Goal: Obtain resource: Download file/media

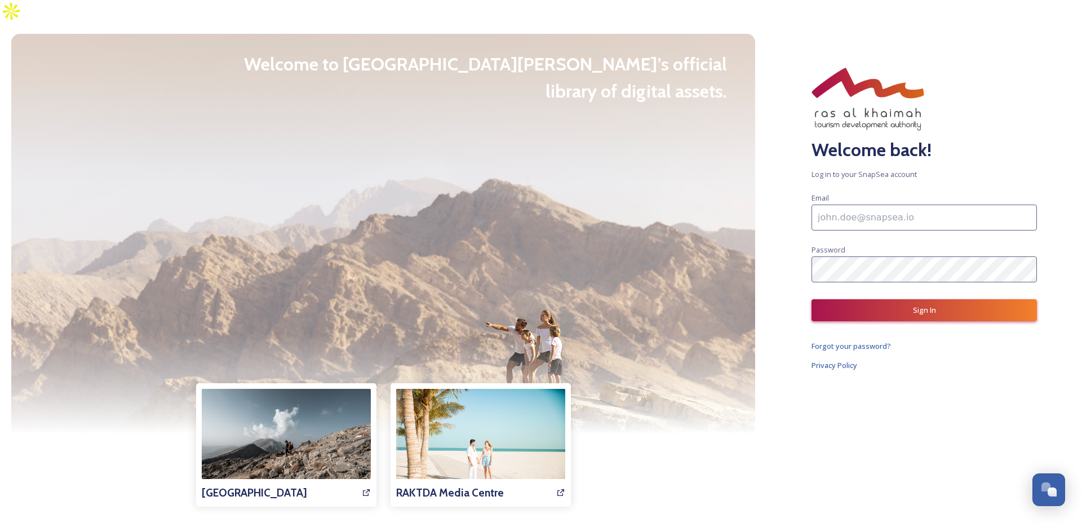
click at [843, 205] on input at bounding box center [924, 218] width 225 height 26
type input "[PERSON_NAME][EMAIL_ADDRESS][DOMAIN_NAME]"
click at [929, 299] on button "Sign In" at bounding box center [924, 310] width 225 height 22
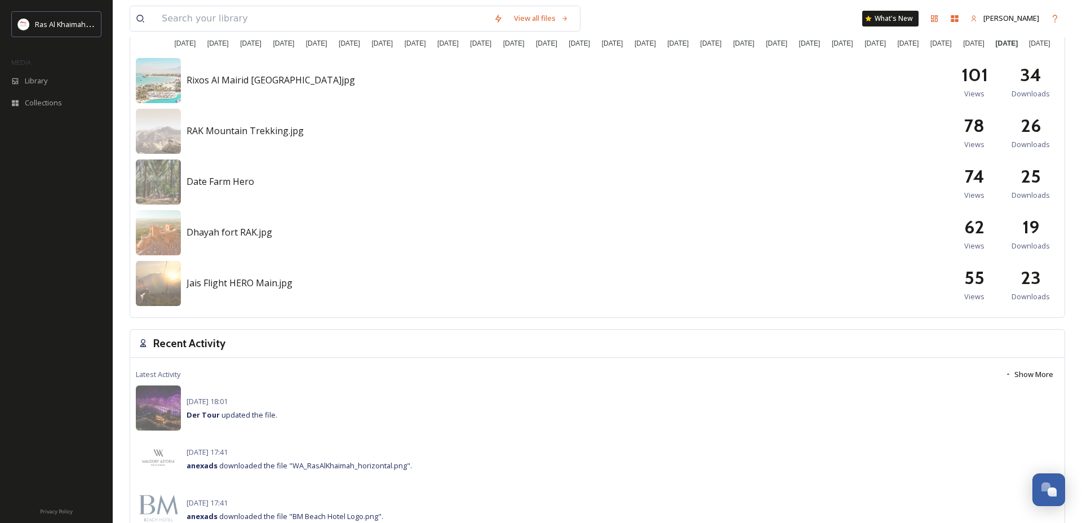
scroll to position [439, 0]
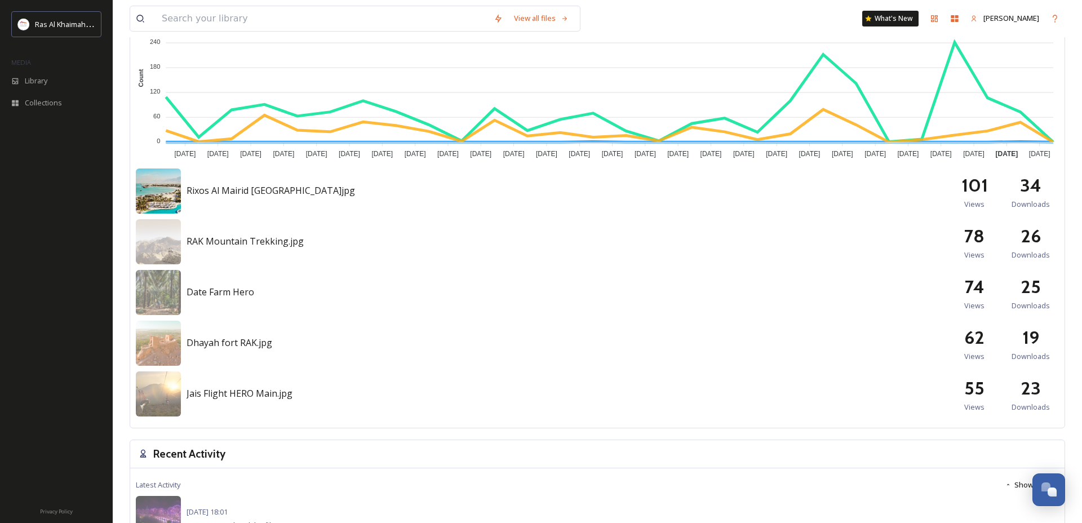
click at [156, 169] on img at bounding box center [158, 191] width 45 height 45
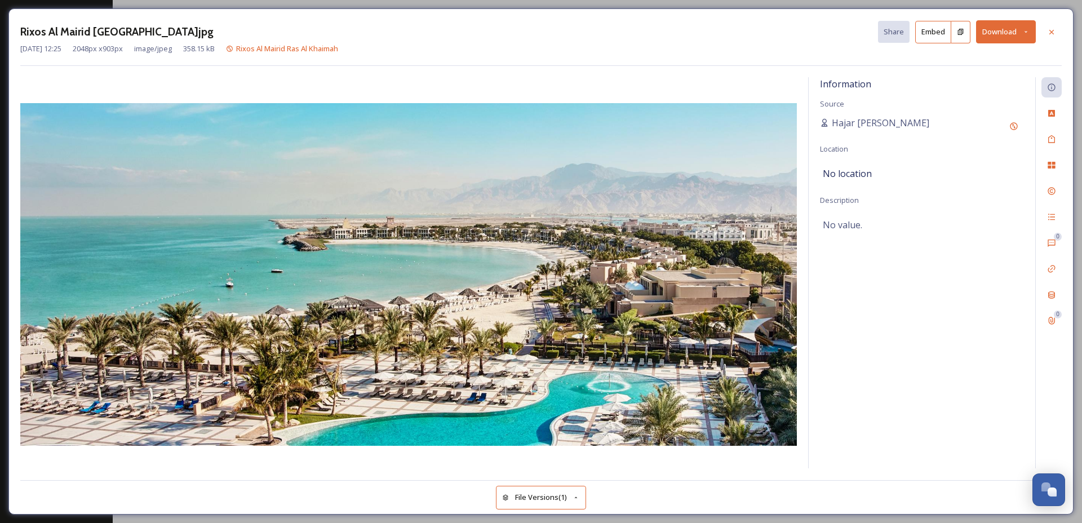
click at [1019, 33] on button "Download" at bounding box center [1006, 31] width 60 height 23
click at [963, 63] on span "Download Original (2048 x 903)" at bounding box center [977, 57] width 103 height 11
click at [1052, 33] on icon at bounding box center [1051, 32] width 9 height 9
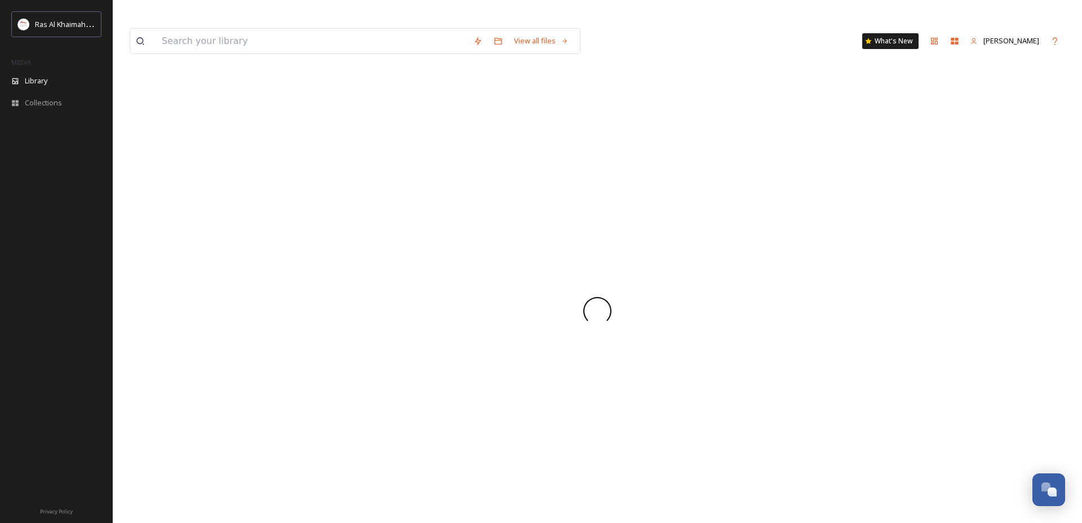
click at [1052, 33] on div "View all files What's New [PERSON_NAME]" at bounding box center [598, 41] width 936 height 37
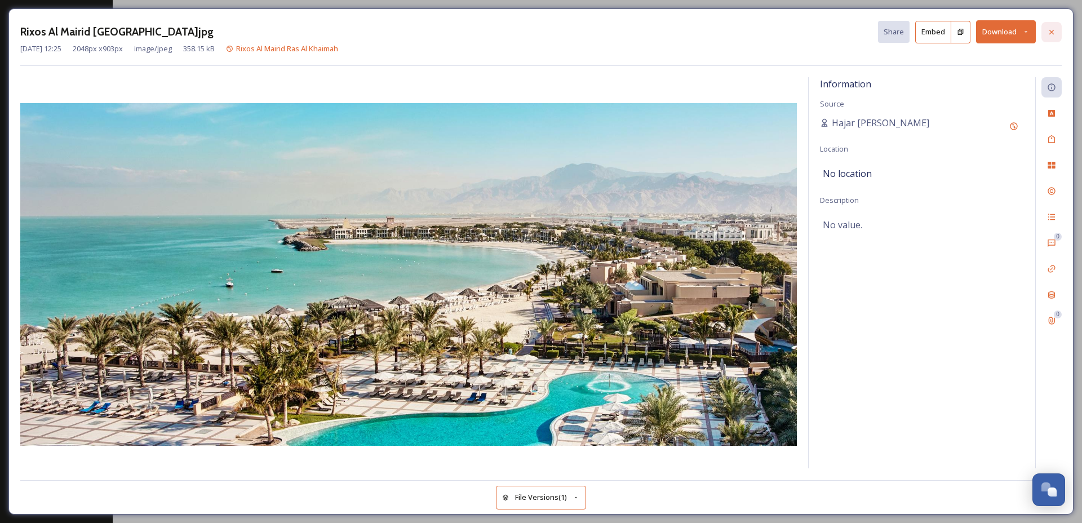
click at [1057, 34] on div at bounding box center [1052, 32] width 20 height 20
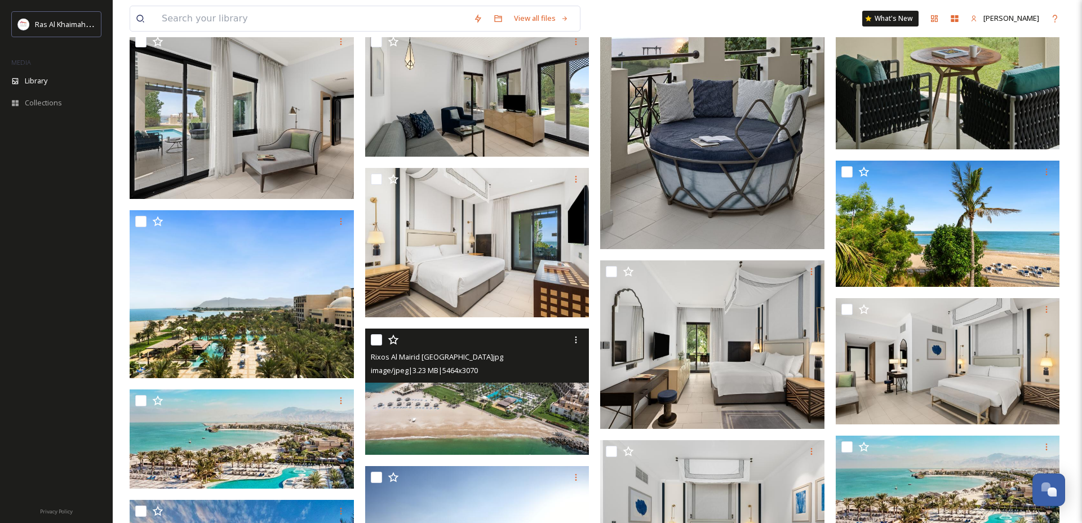
scroll to position [684, 0]
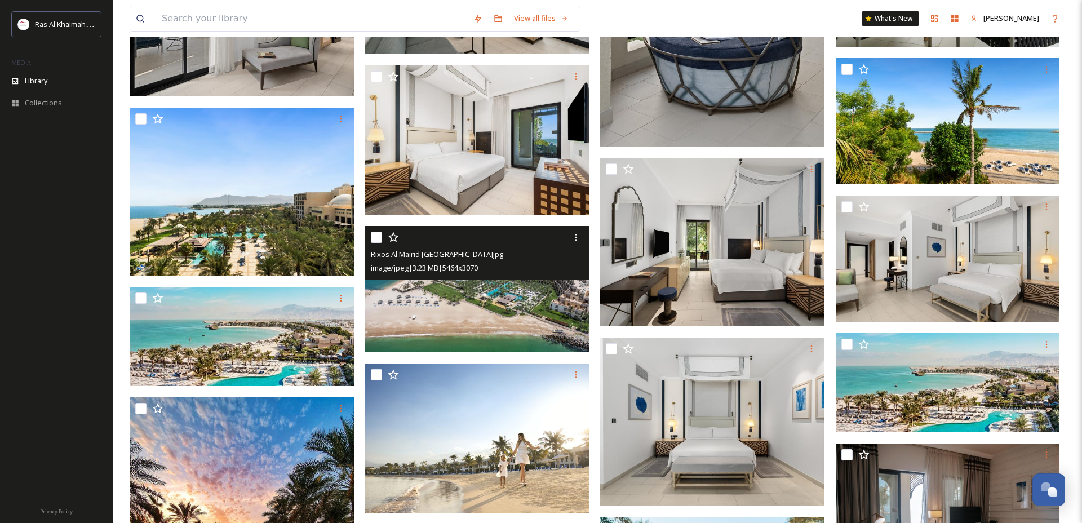
click at [485, 293] on img at bounding box center [477, 289] width 224 height 126
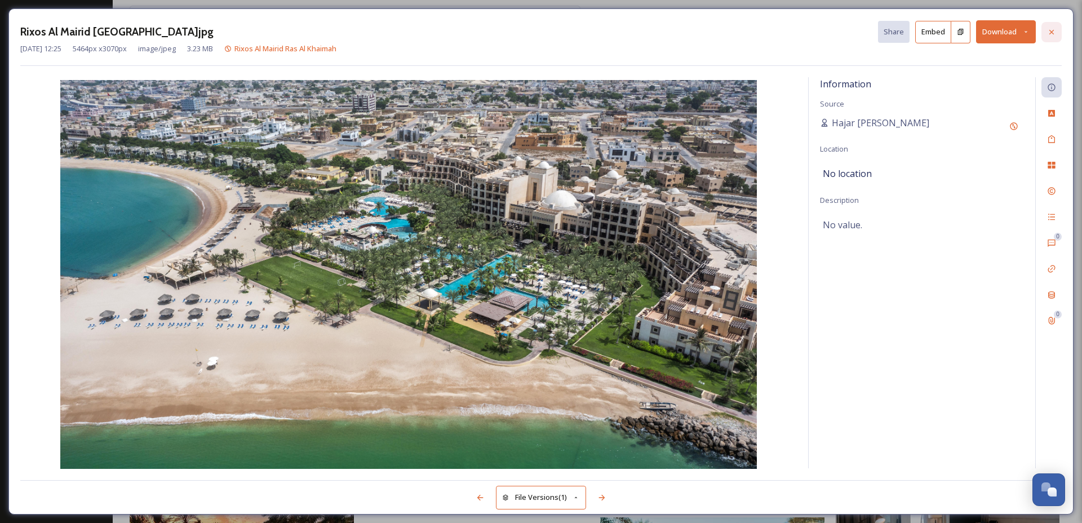
click at [1053, 32] on icon at bounding box center [1051, 32] width 9 height 9
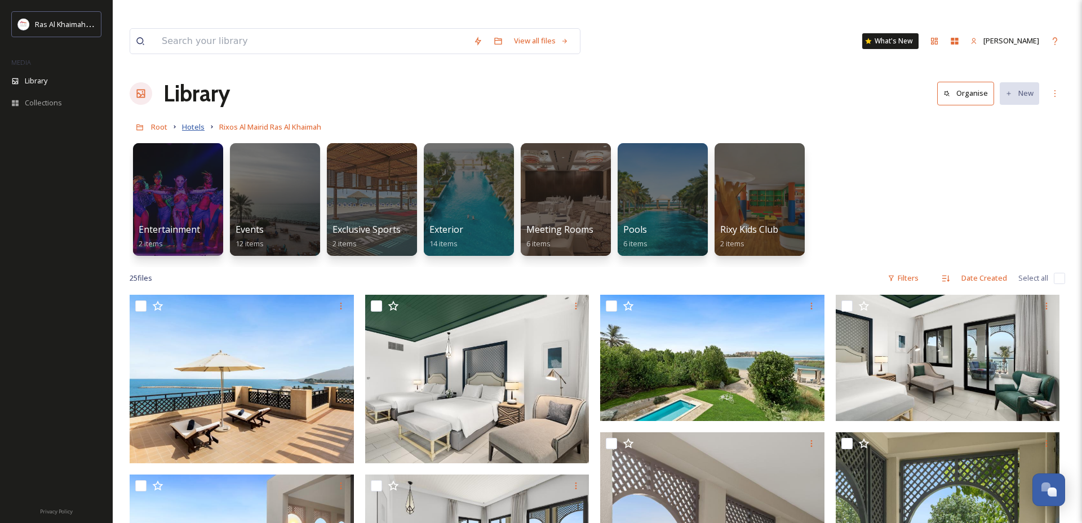
click at [193, 122] on span "Hotels" at bounding box center [193, 127] width 23 height 10
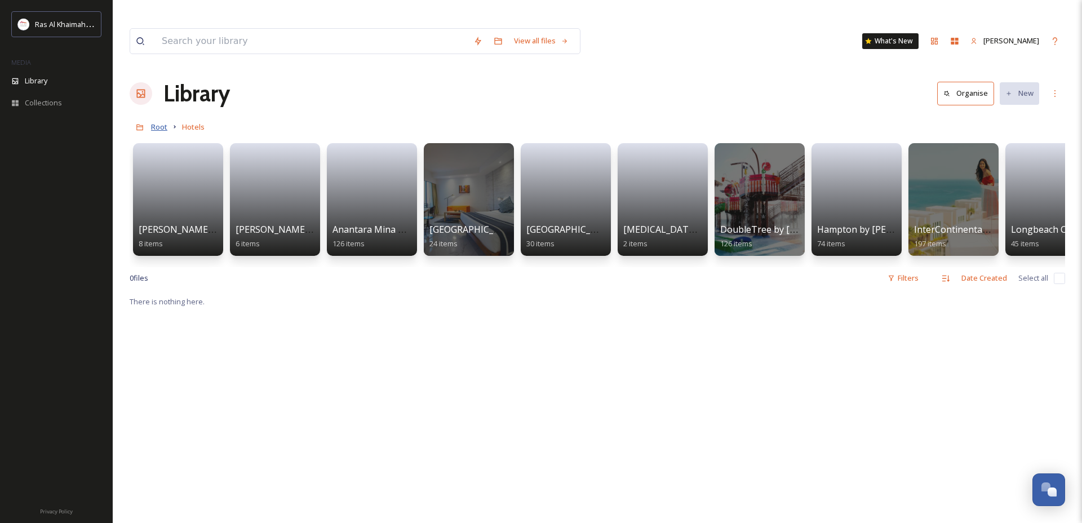
click at [158, 122] on span "Root" at bounding box center [159, 127] width 16 height 10
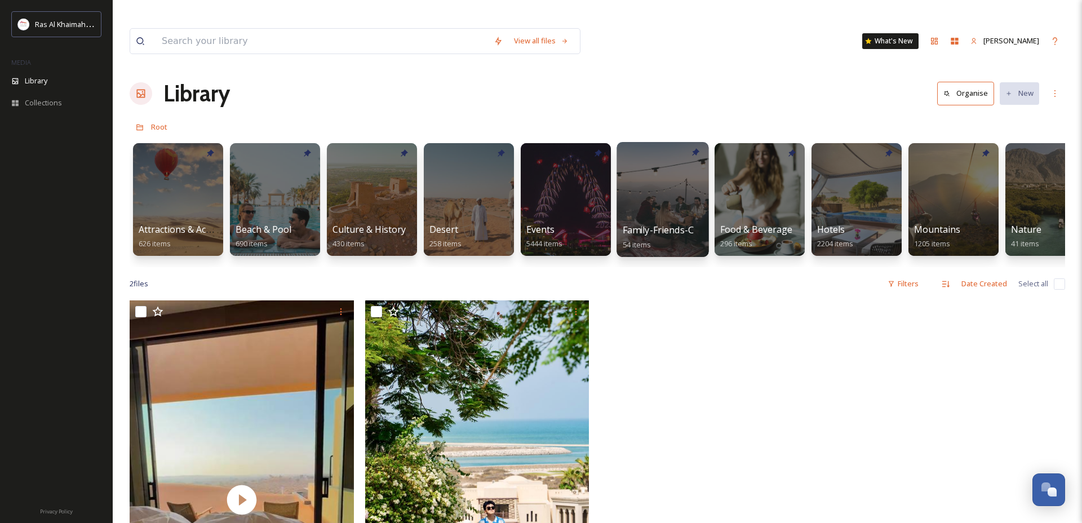
click at [670, 187] on div at bounding box center [663, 199] width 92 height 115
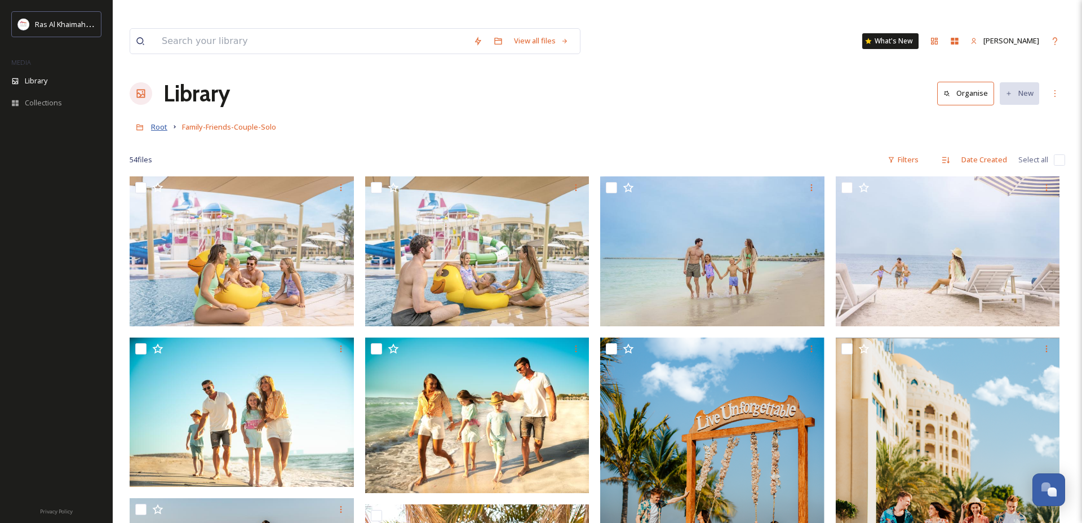
click at [164, 122] on span "Root" at bounding box center [159, 127] width 16 height 10
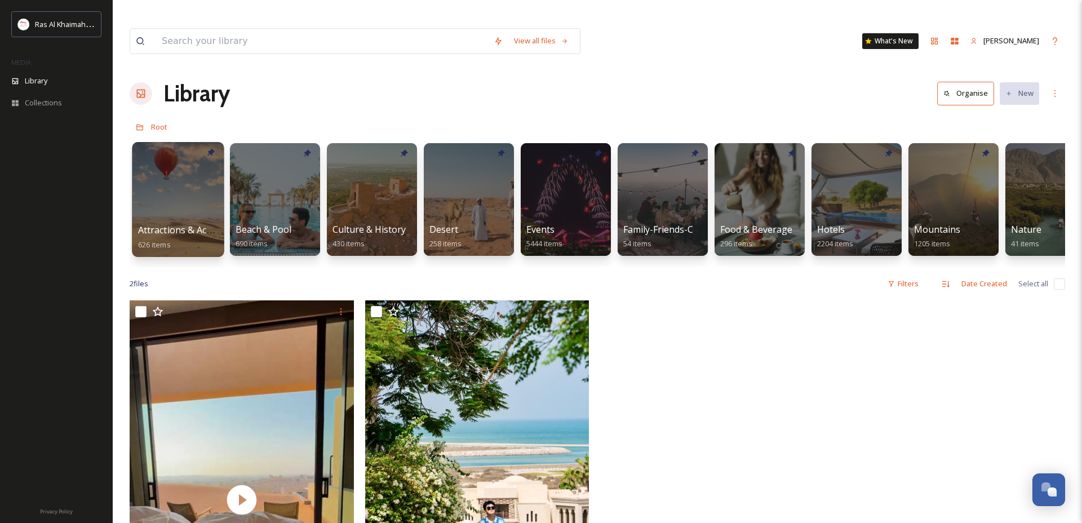
click at [179, 192] on div at bounding box center [178, 199] width 92 height 115
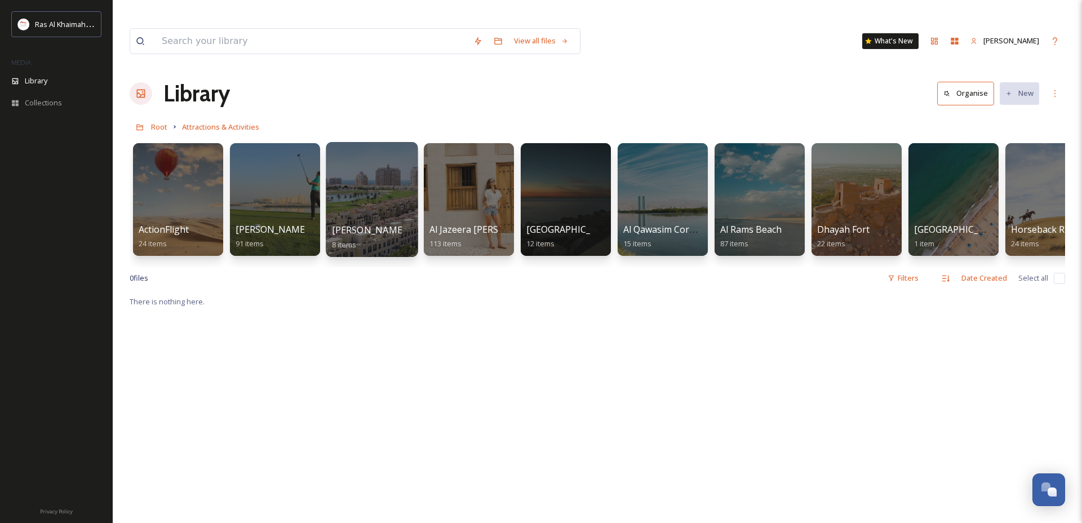
click at [368, 179] on div at bounding box center [372, 199] width 92 height 115
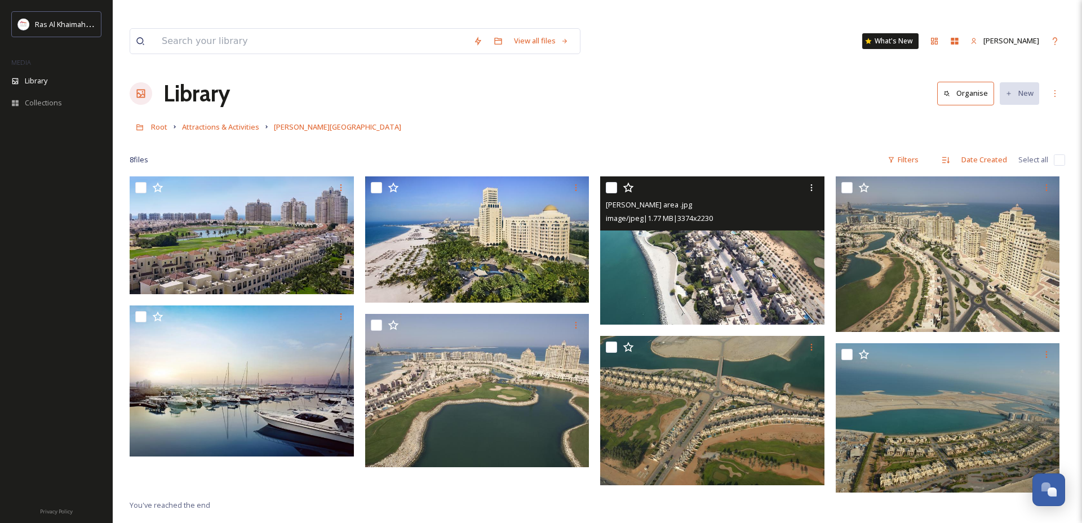
click at [726, 264] on img at bounding box center [712, 250] width 224 height 148
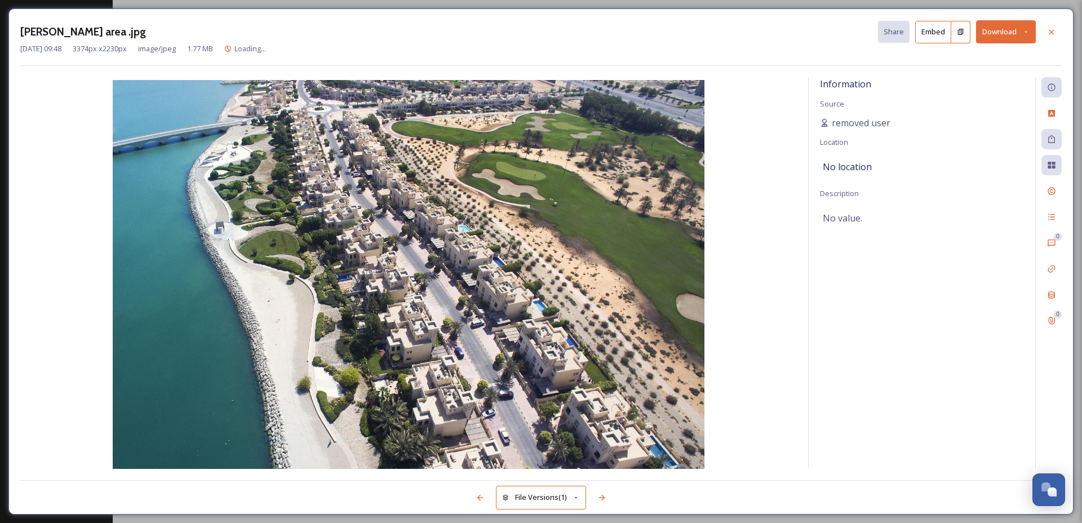
click at [1002, 37] on button "Download" at bounding box center [1006, 31] width 60 height 23
click at [977, 57] on span "Download Original (3374 x 2230)" at bounding box center [976, 57] width 107 height 11
click at [1051, 30] on icon at bounding box center [1051, 32] width 9 height 9
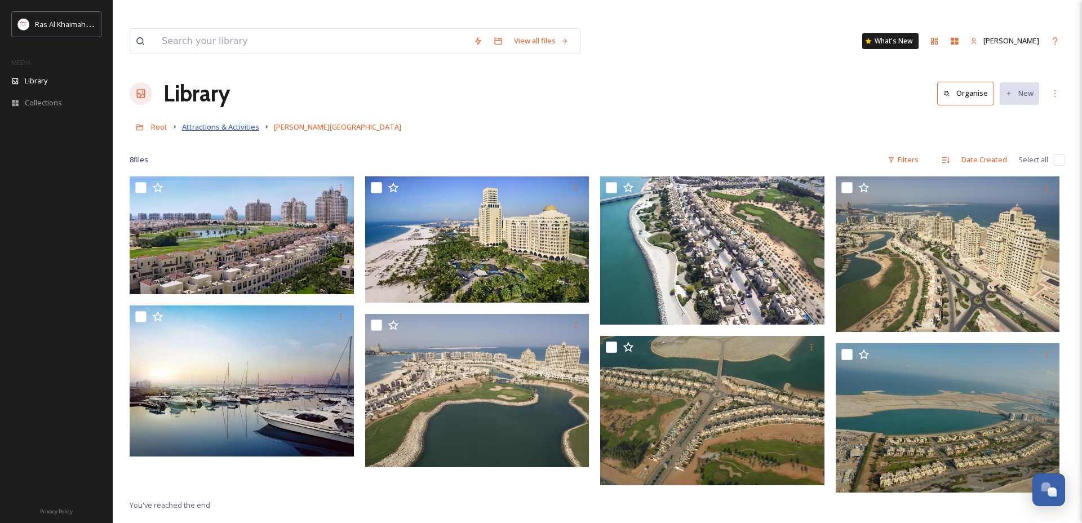
click at [231, 122] on span "Attractions & Activities" at bounding box center [220, 127] width 77 height 10
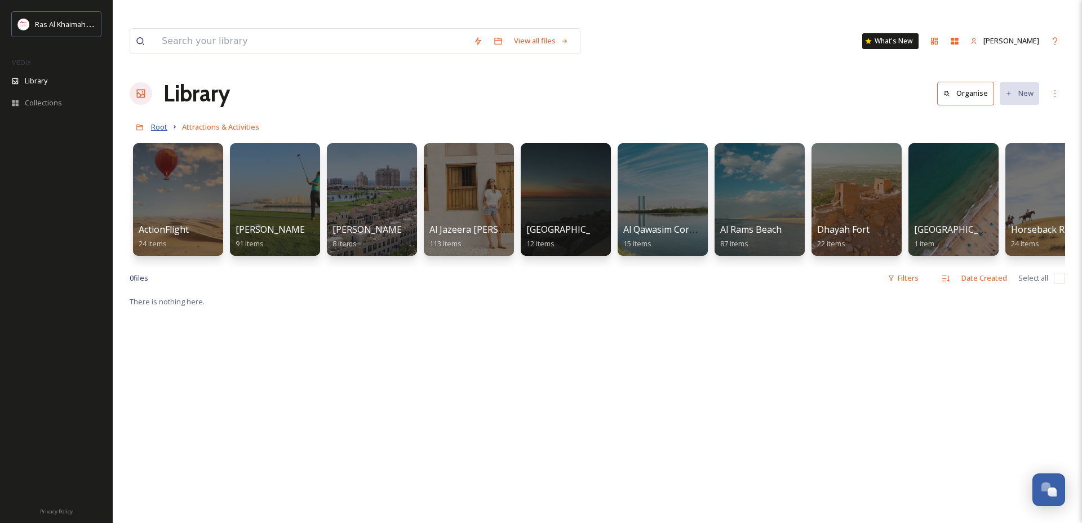
click at [154, 122] on span "Root" at bounding box center [159, 127] width 16 height 10
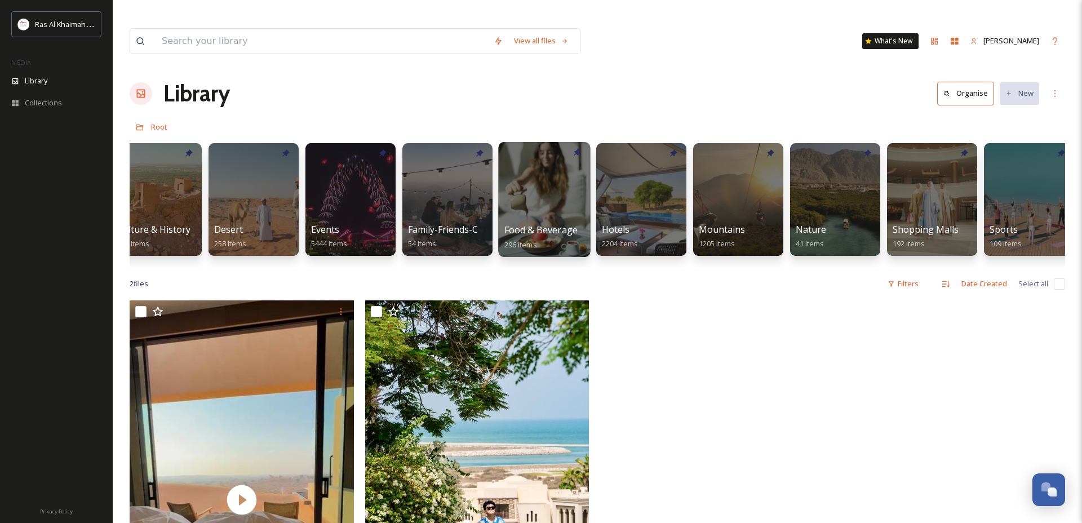
scroll to position [0, 250]
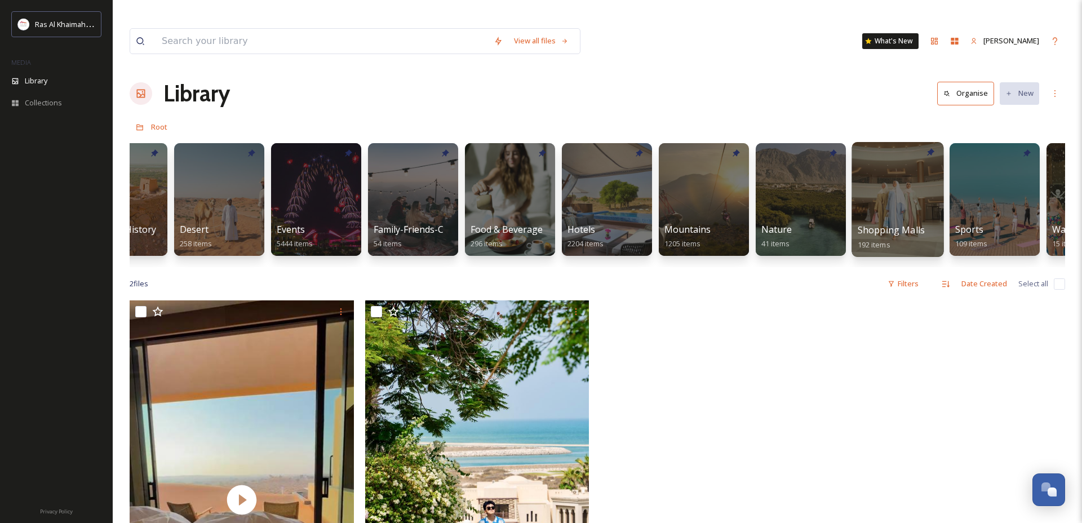
click at [899, 175] on div at bounding box center [898, 199] width 92 height 115
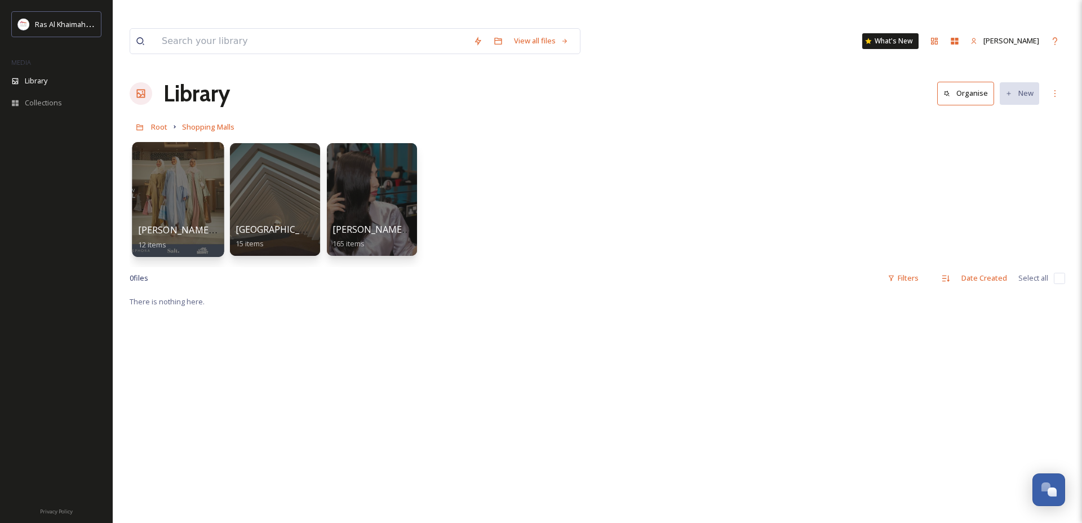
click at [180, 161] on div at bounding box center [178, 199] width 92 height 115
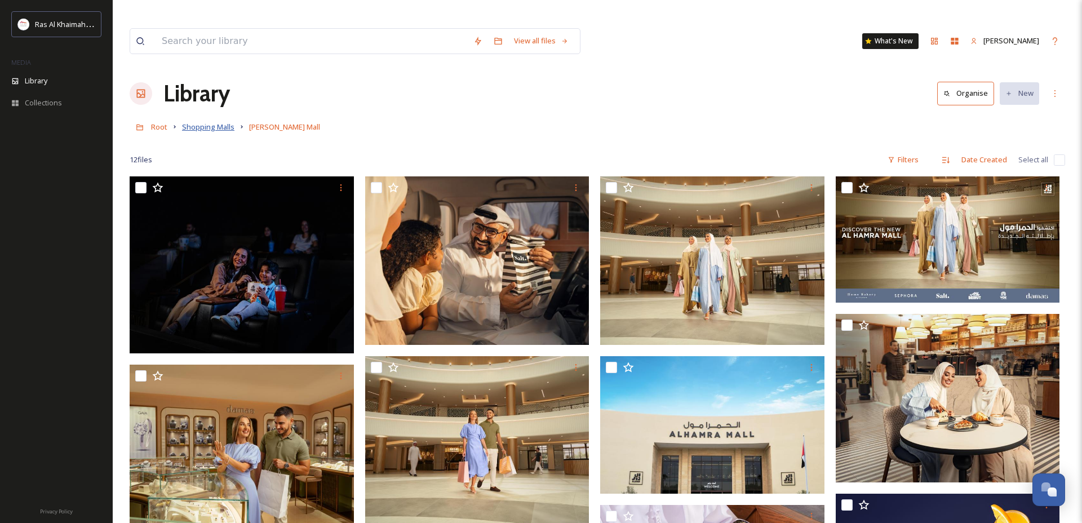
click at [214, 122] on span "Shopping Malls" at bounding box center [208, 127] width 52 height 10
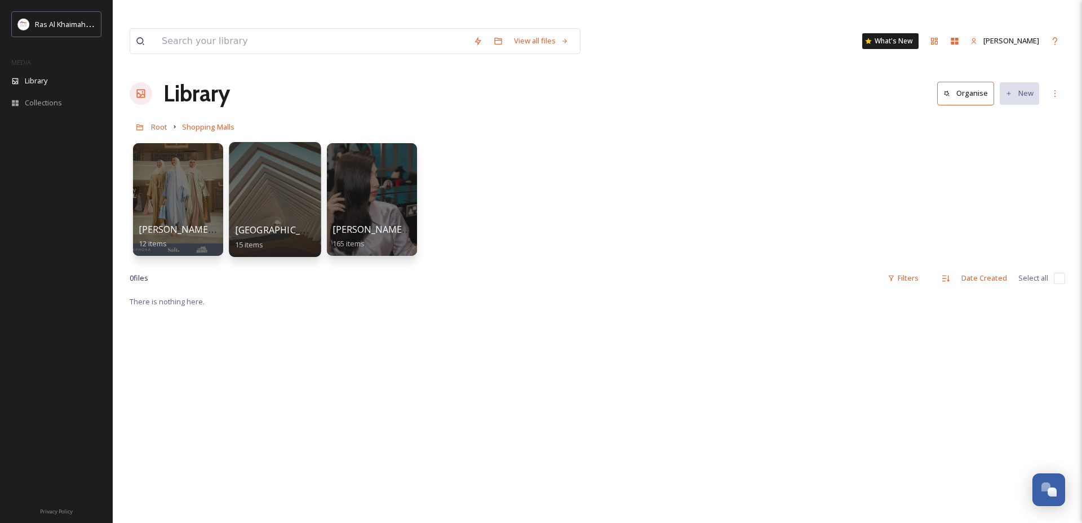
click at [255, 171] on div at bounding box center [275, 199] width 92 height 115
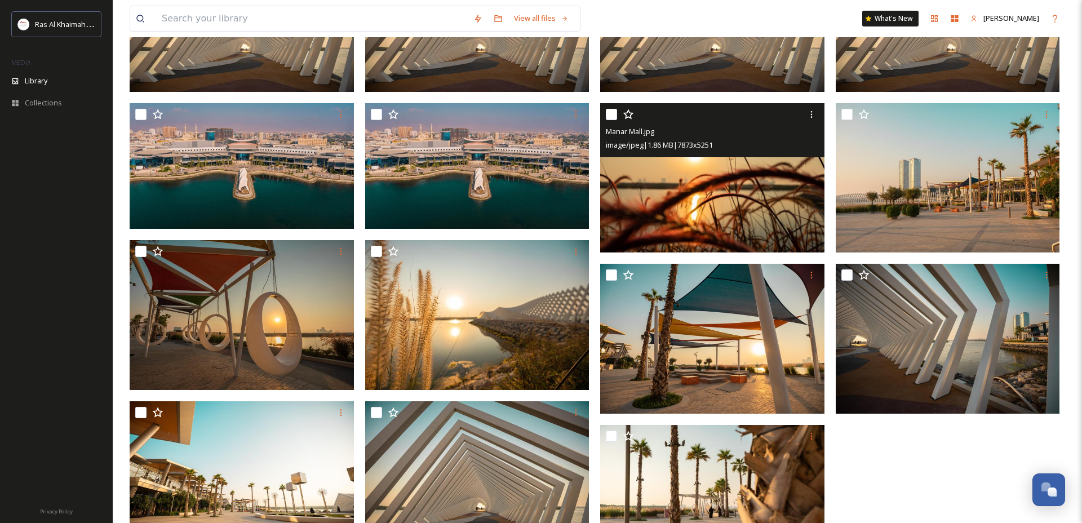
scroll to position [282, 0]
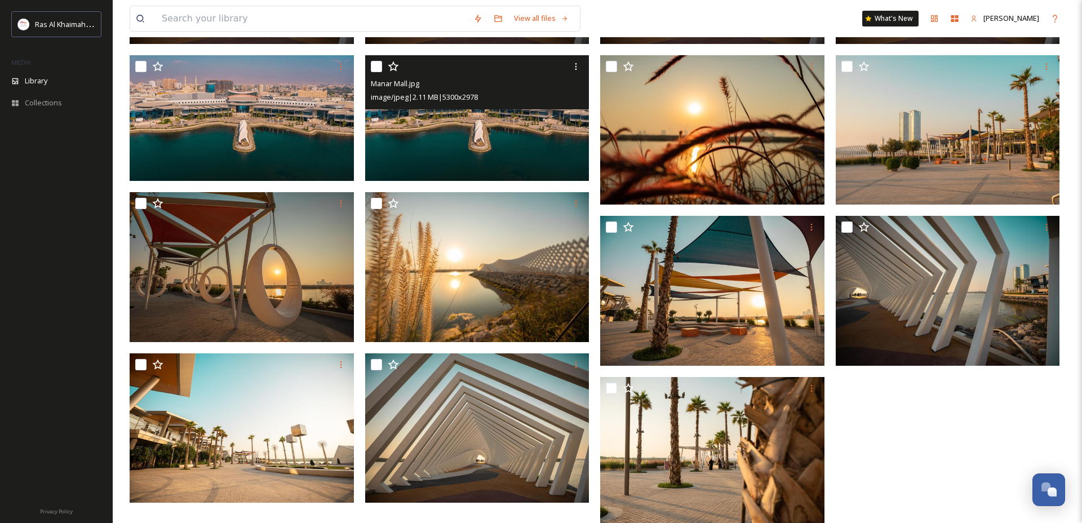
click at [465, 91] on img at bounding box center [477, 118] width 224 height 126
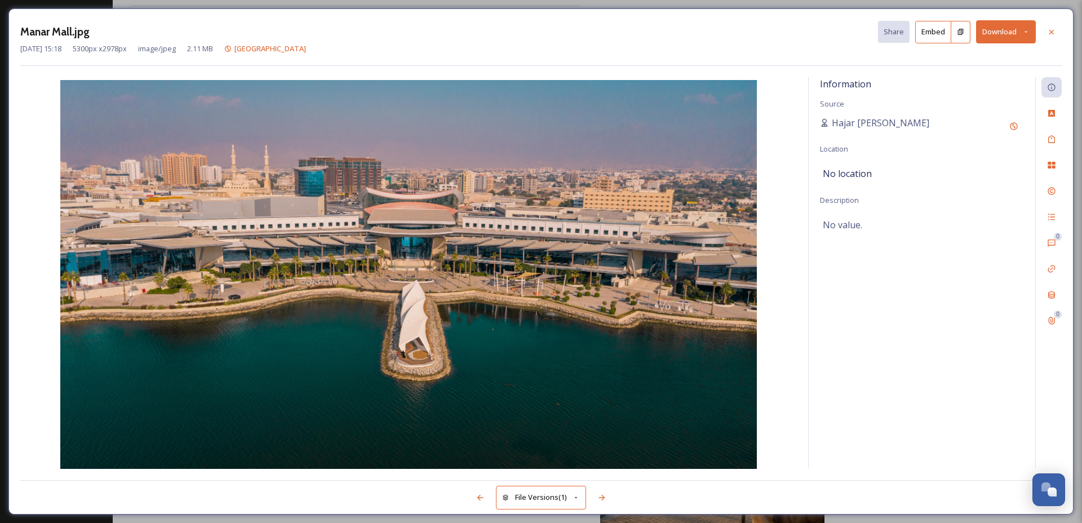
click at [1008, 36] on button "Download" at bounding box center [1006, 31] width 60 height 23
click at [971, 61] on span "Download Original (5300 x 2978)" at bounding box center [976, 57] width 107 height 11
